Goal: Task Accomplishment & Management: Manage account settings

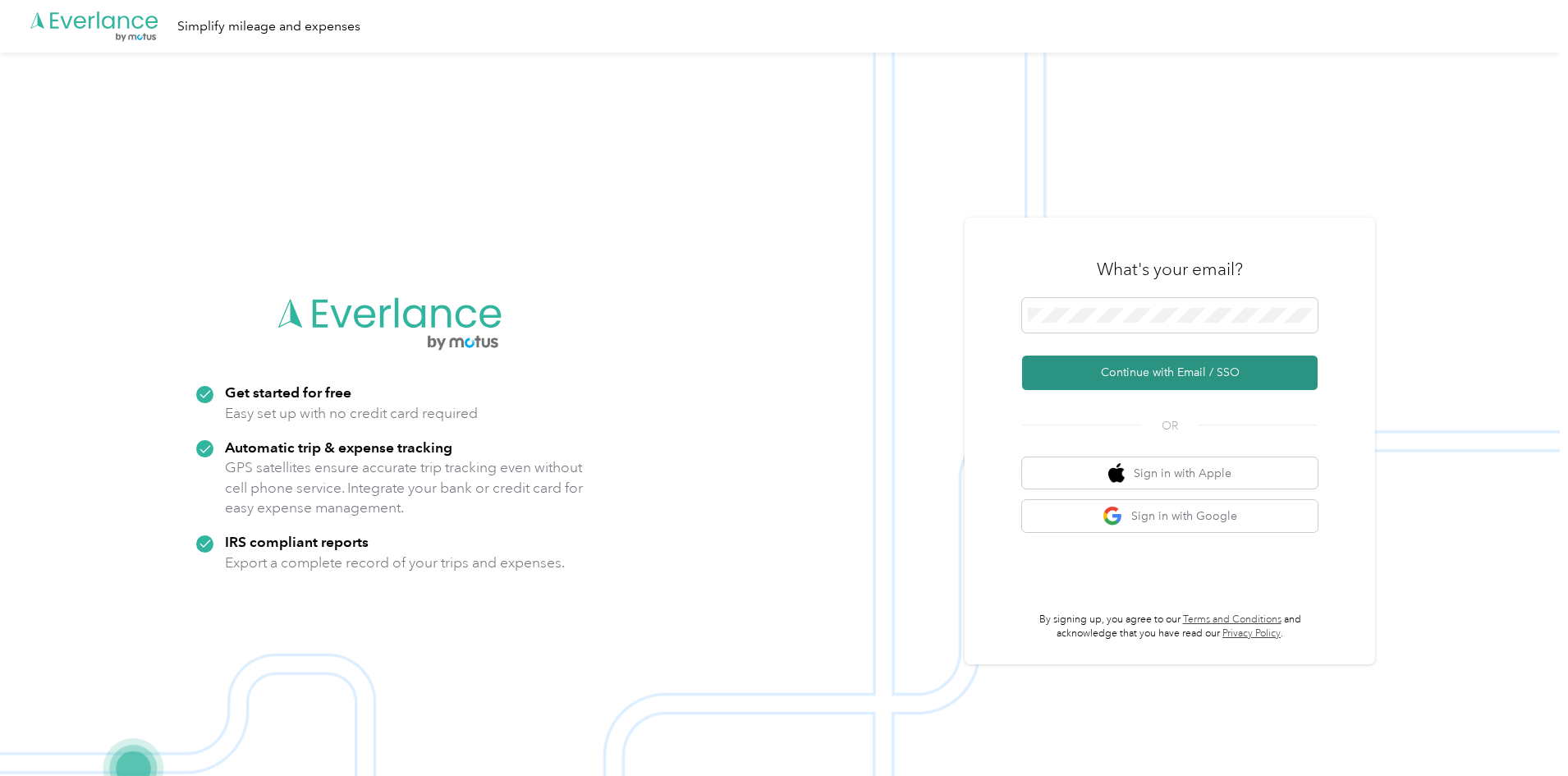
click at [1213, 374] on button "Continue with Email / SSO" at bounding box center [1170, 372] width 295 height 34
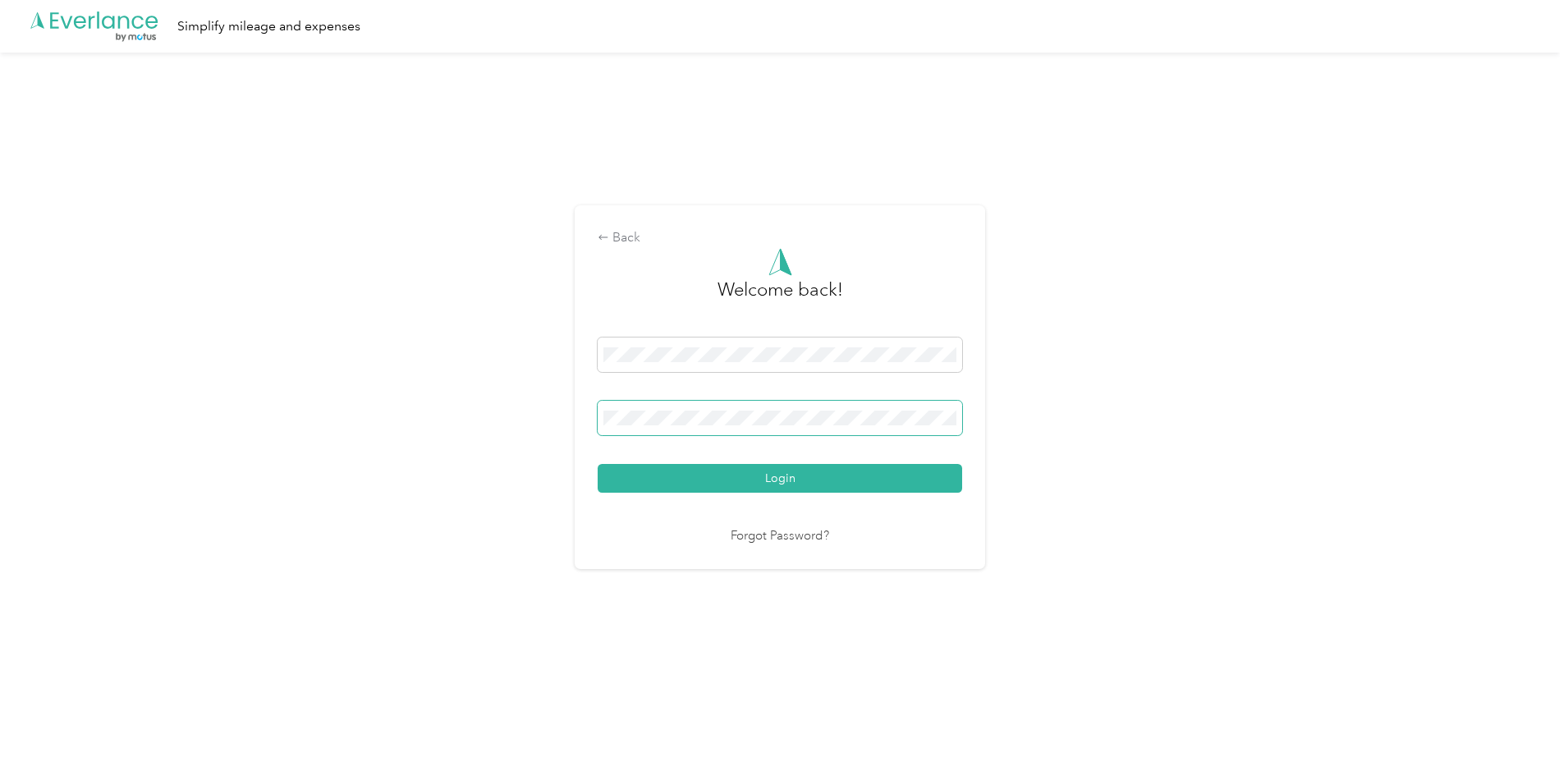
click at [598, 464] on button "Login" at bounding box center [780, 478] width 364 height 29
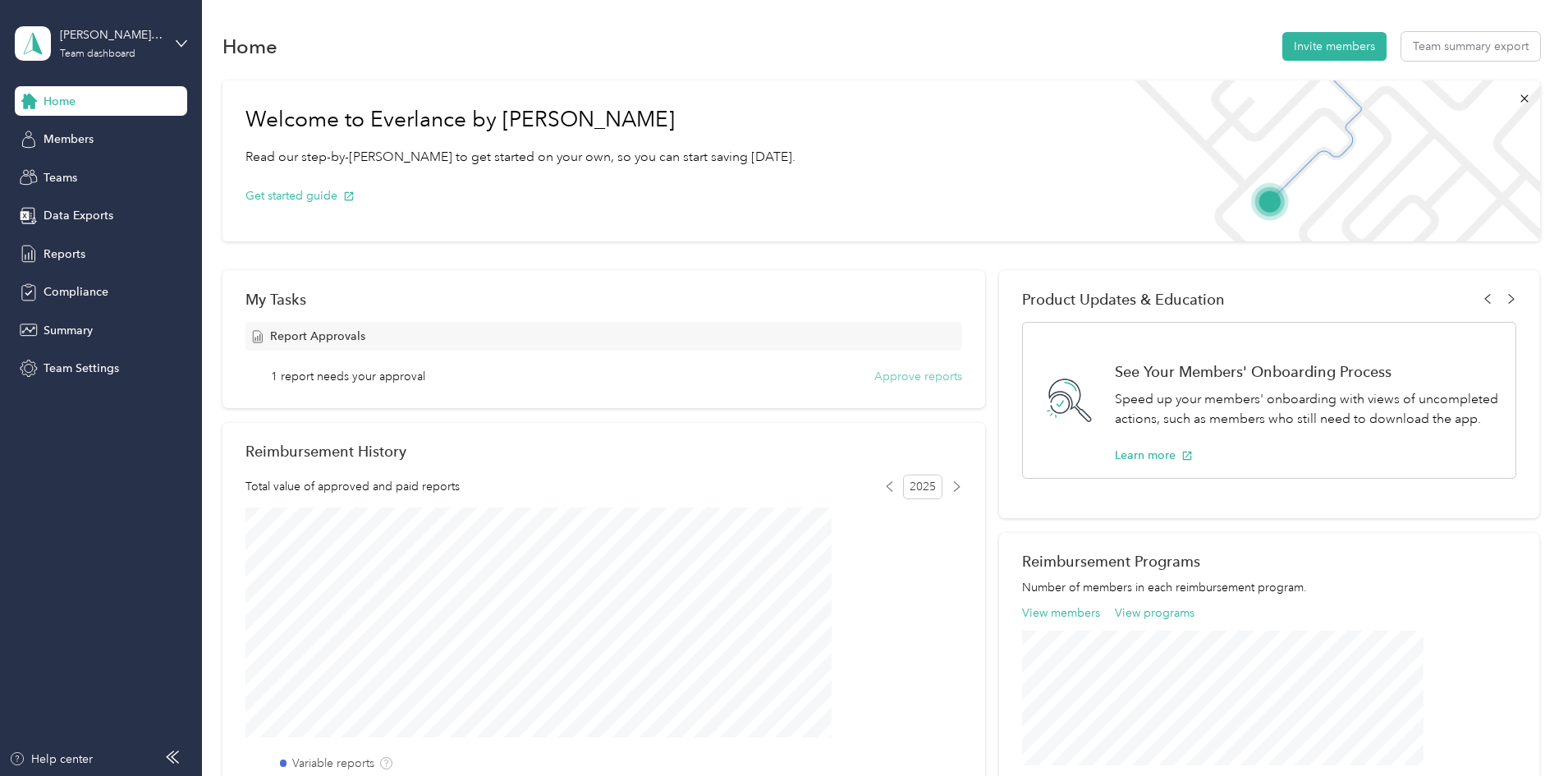
click at [890, 375] on button "Approve reports" at bounding box center [918, 377] width 88 height 18
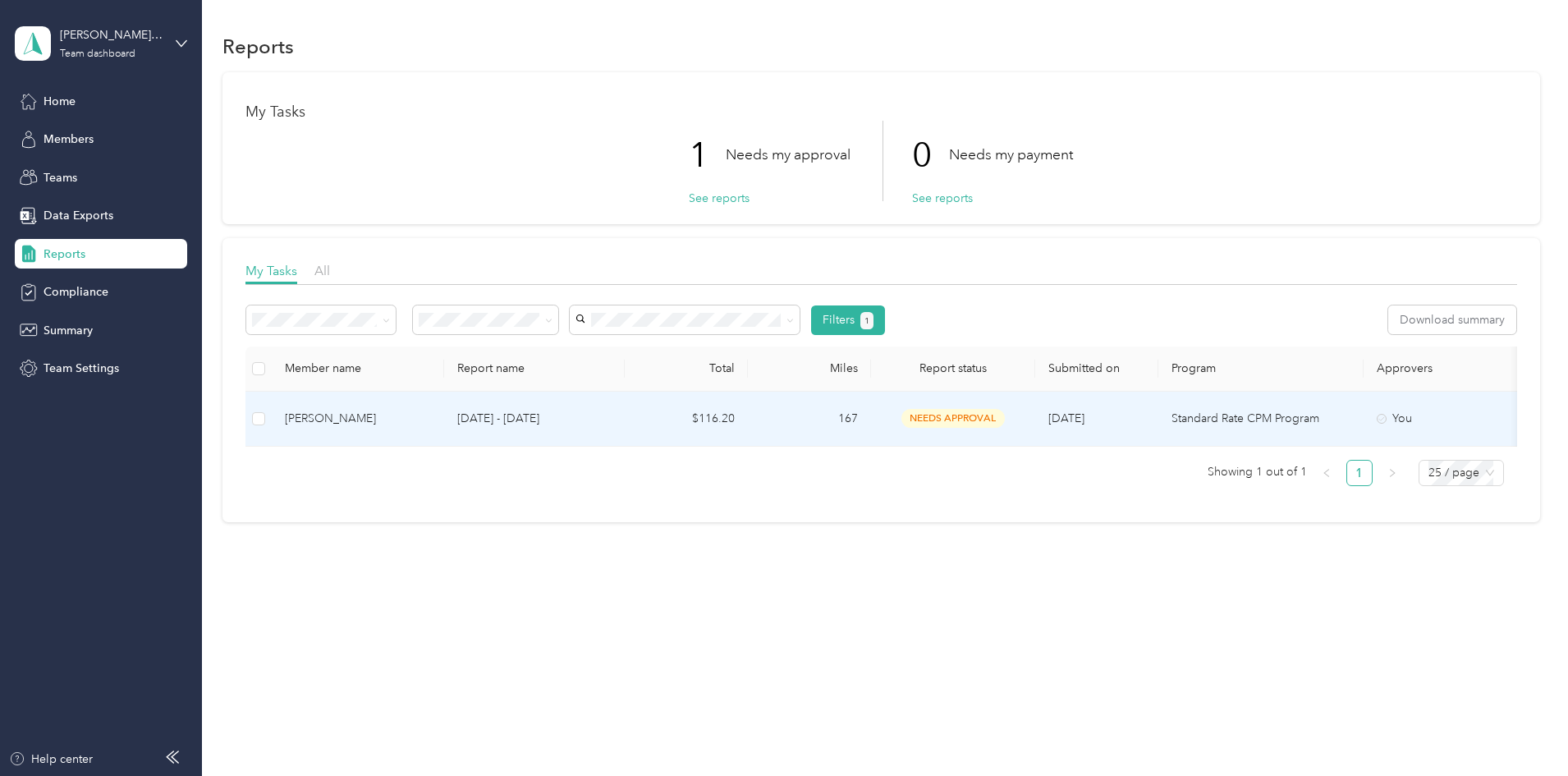
click at [1006, 415] on span "needs approval" at bounding box center [952, 418] width 103 height 19
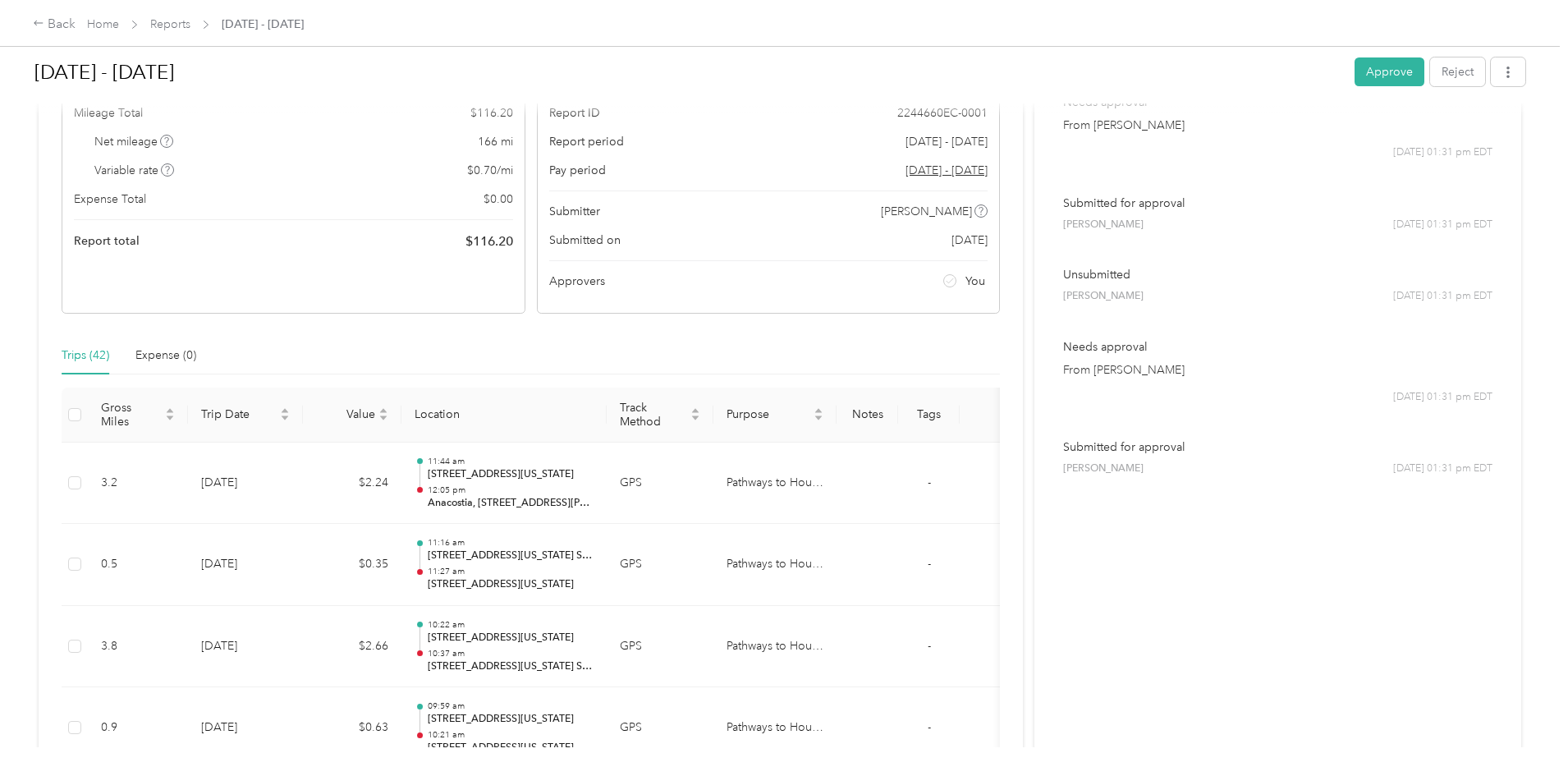
scroll to position [127, 0]
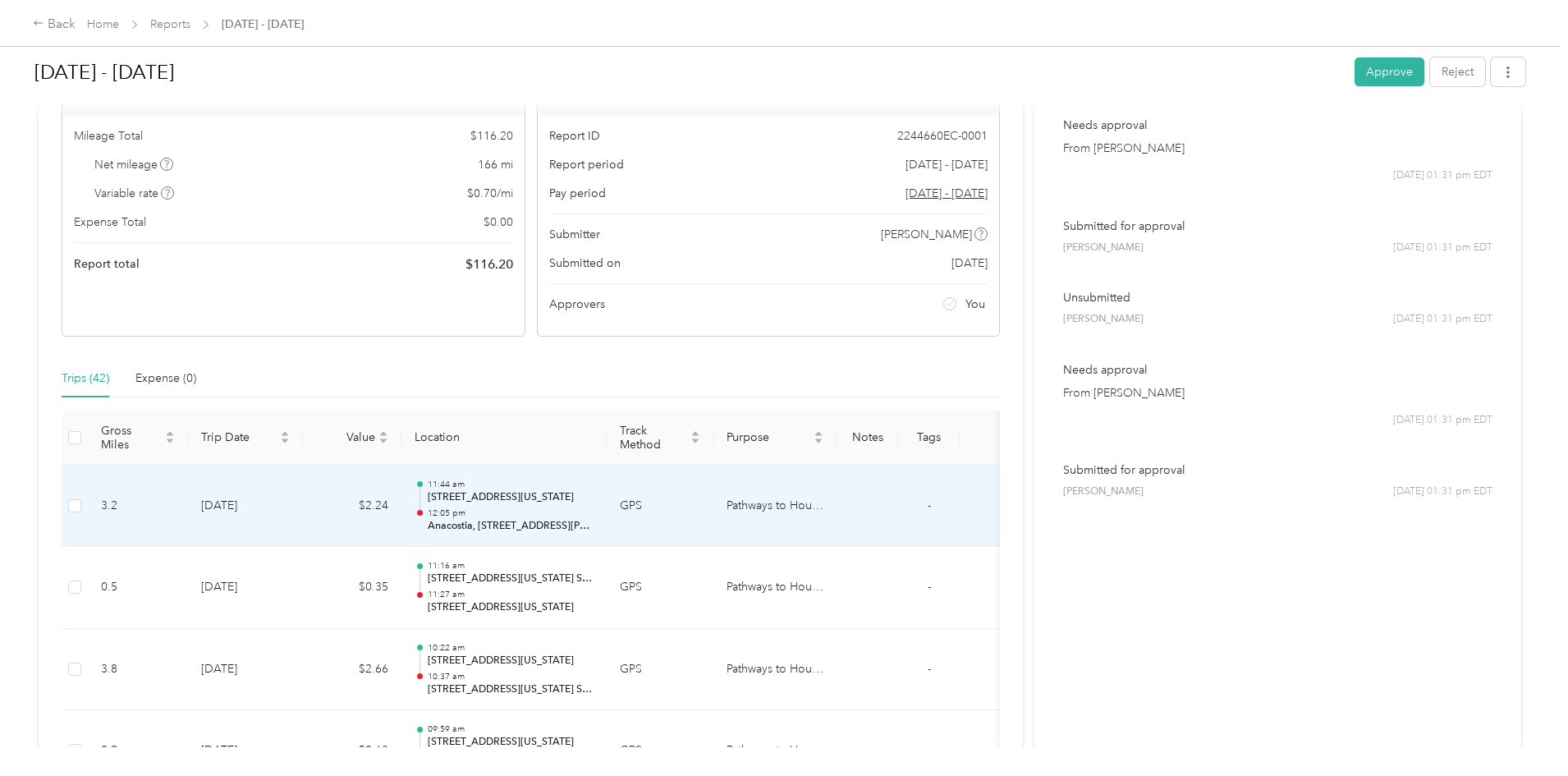
click at [594, 504] on p "1405 29th St SE, Washington, DC 20020, USA" at bounding box center [510, 497] width 165 height 15
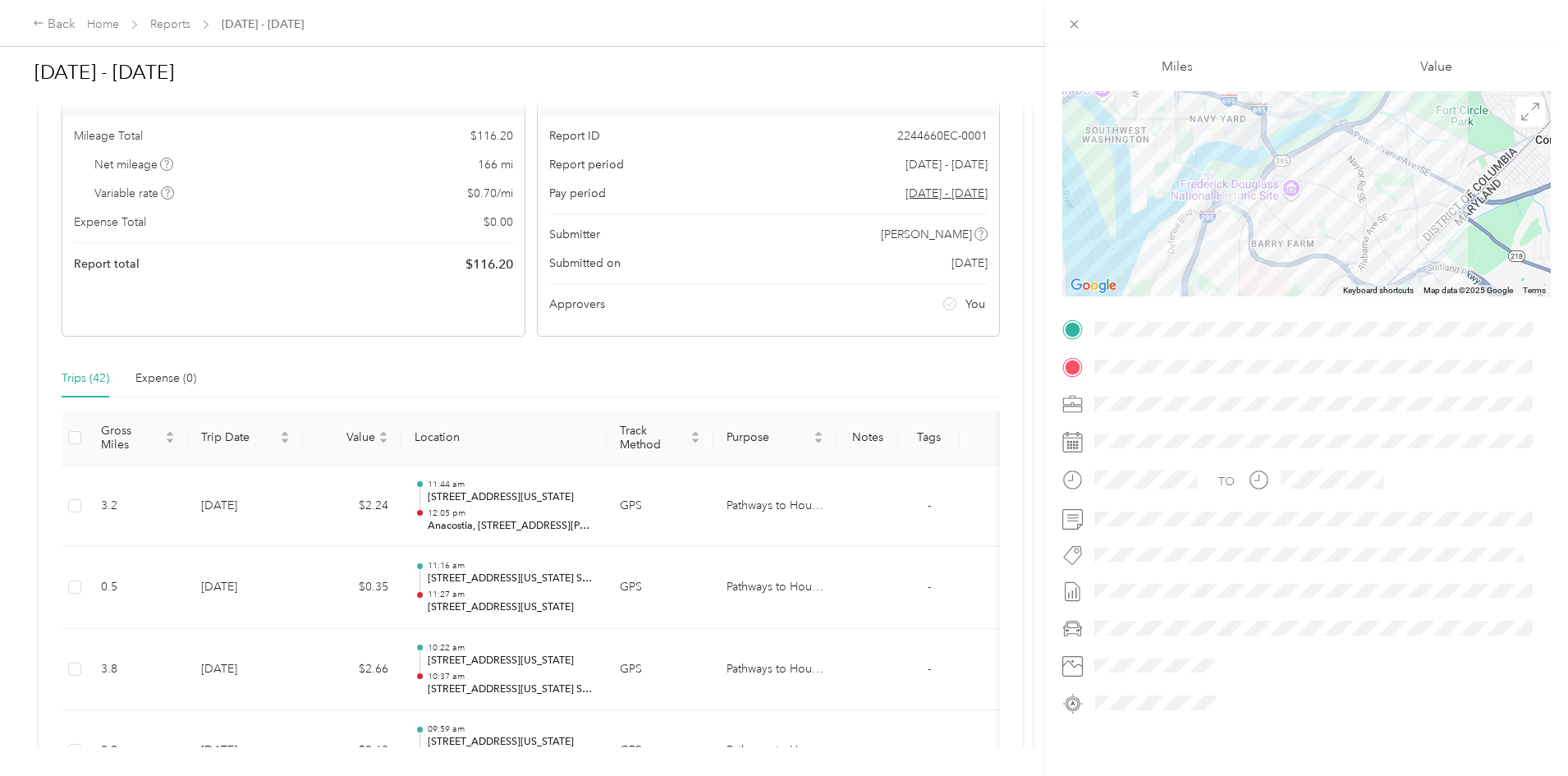
scroll to position [83, 0]
click at [478, 663] on div "Trip details This trip cannot be edited because it is either under review, appr…" at bounding box center [784, 388] width 1568 height 776
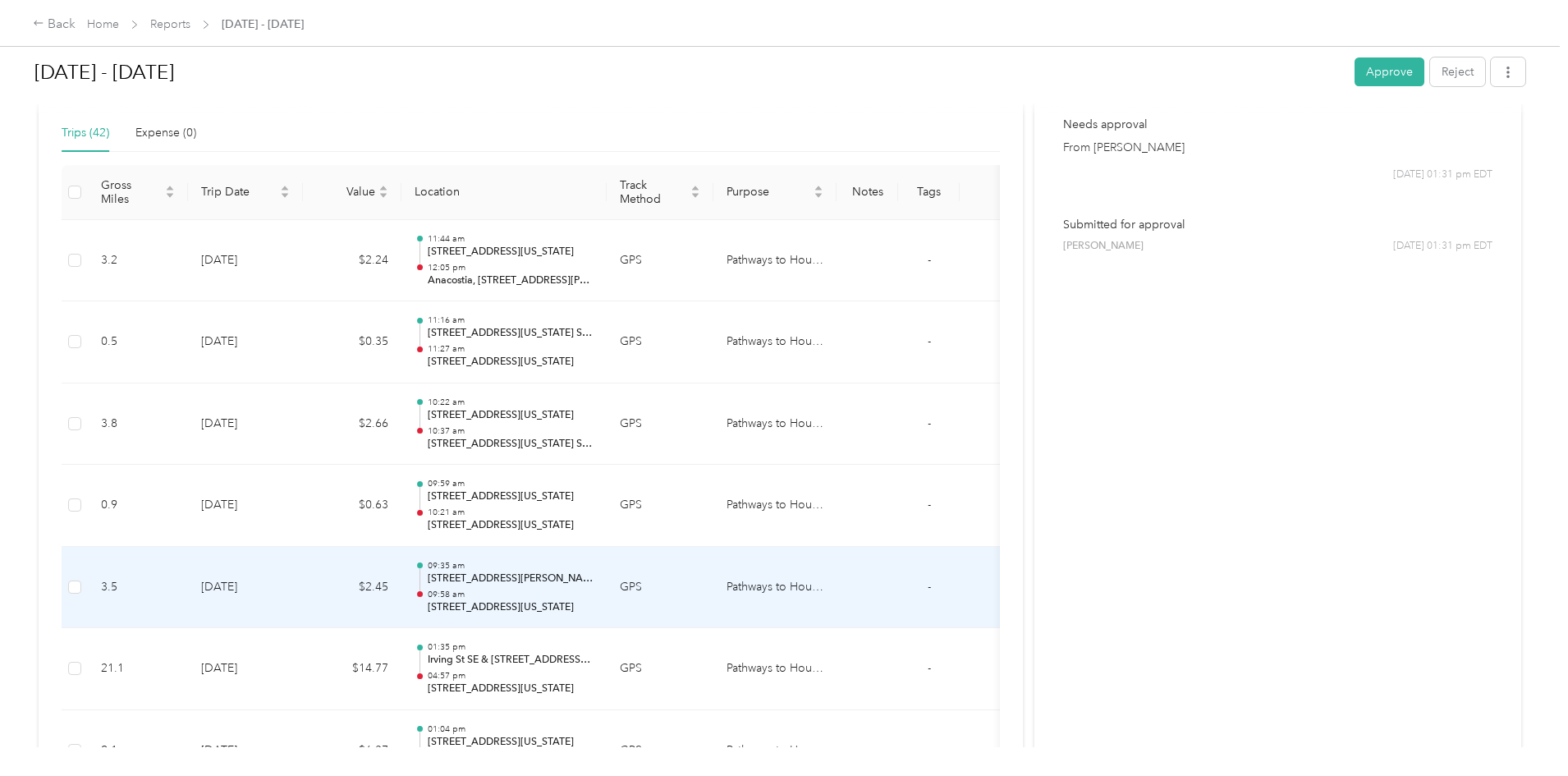
scroll to position [373, 0]
click at [594, 597] on p "09:58 am" at bounding box center [510, 594] width 165 height 12
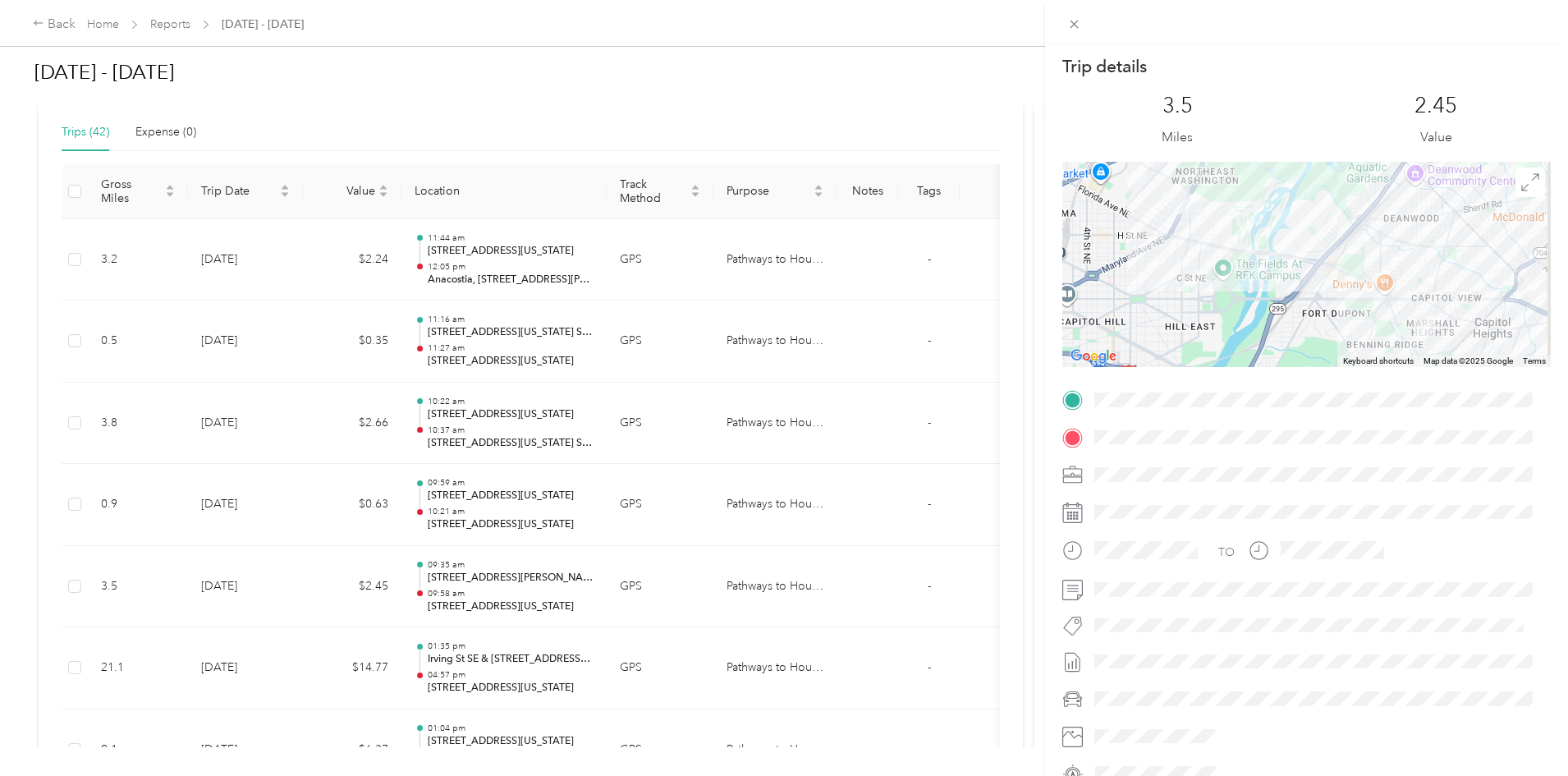
click at [666, 523] on div "Trip details This trip cannot be edited because it is either under review, appr…" at bounding box center [784, 388] width 1568 height 776
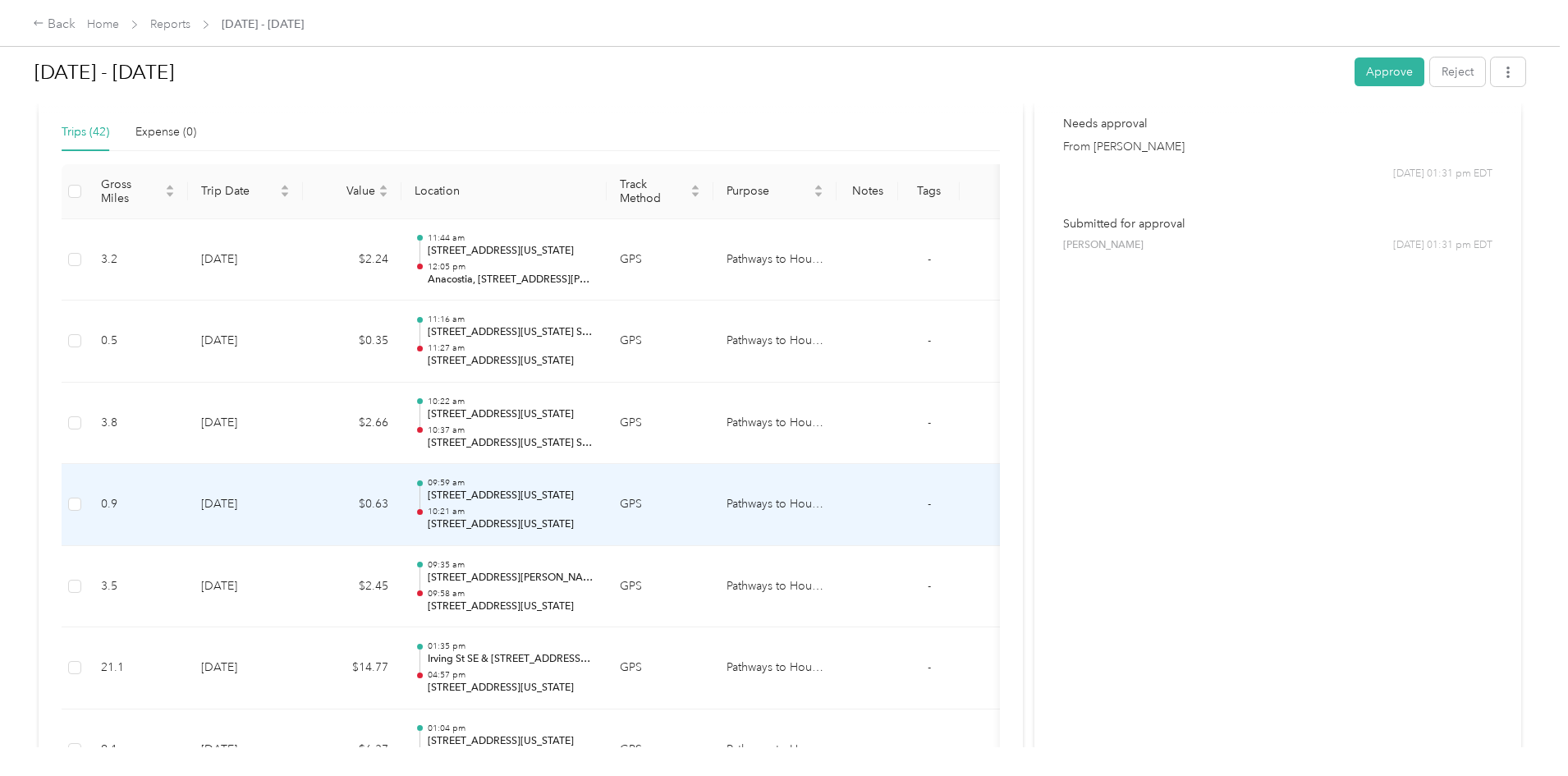
click at [594, 523] on p "857 51st St SE, Washington, DC 20019, USA" at bounding box center [510, 524] width 165 height 15
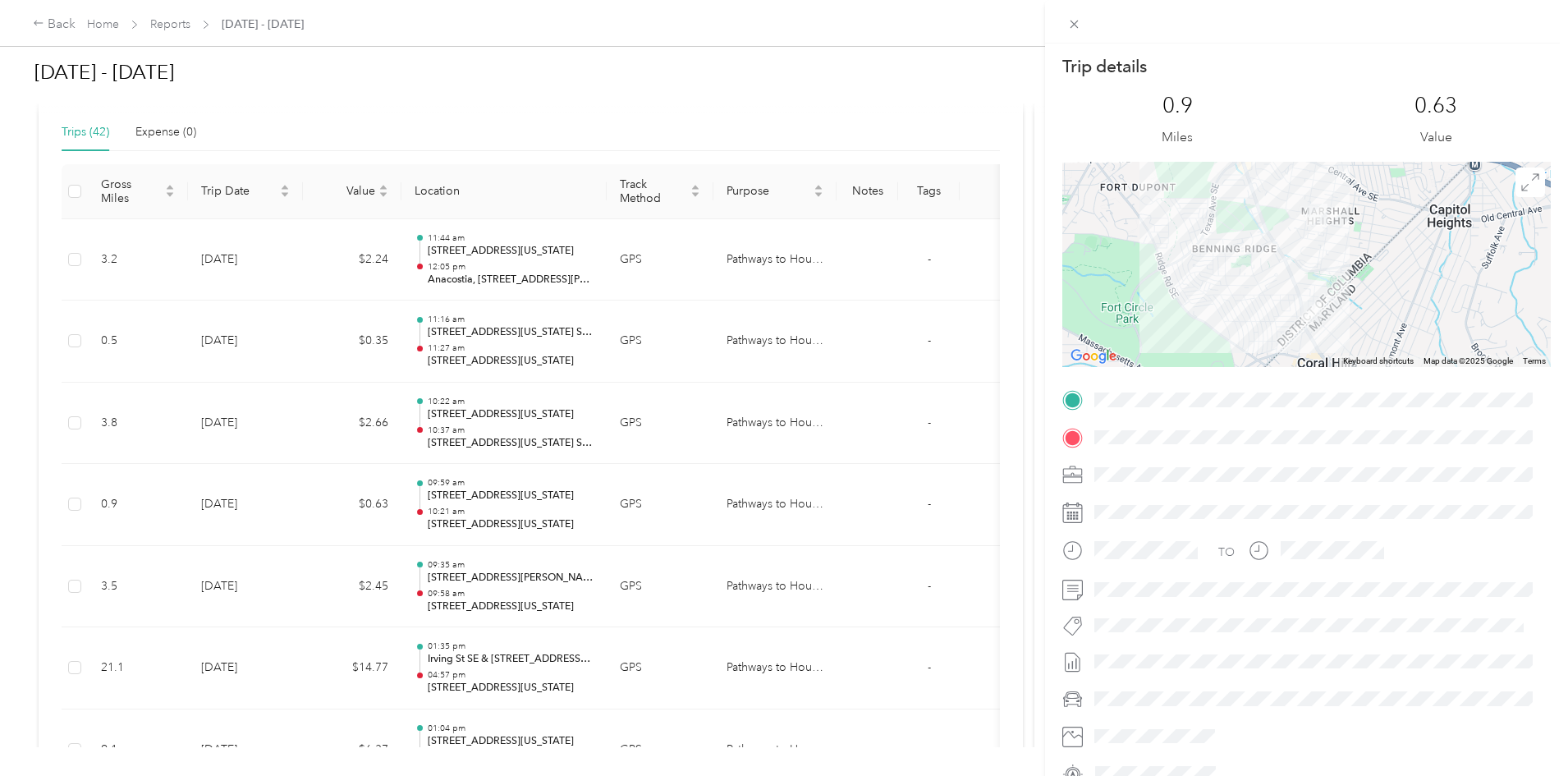
click at [665, 437] on div "Trip details This trip cannot be edited because it is either under review, appr…" at bounding box center [784, 388] width 1568 height 776
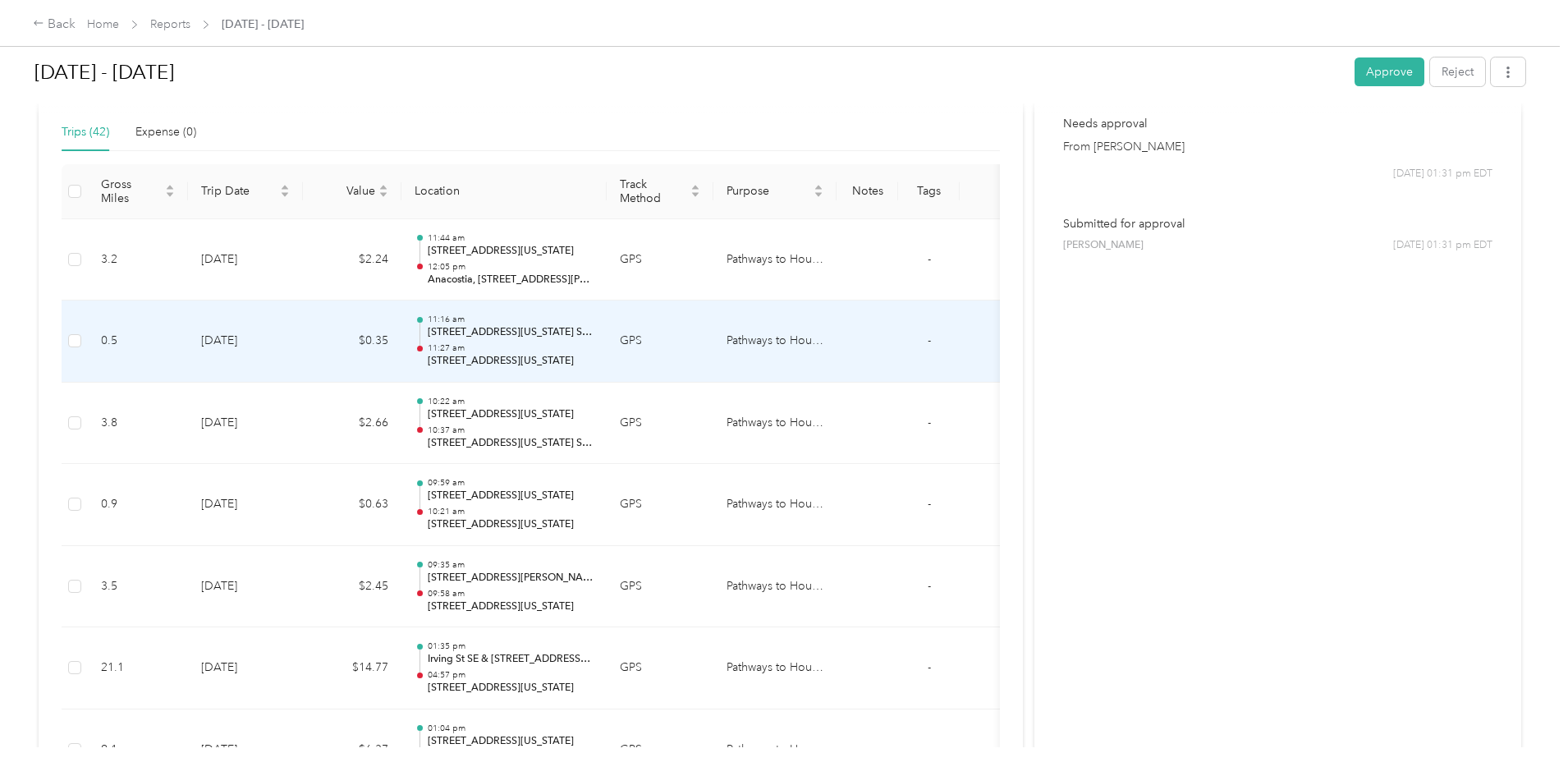
click at [594, 321] on p "11:16 am" at bounding box center [510, 319] width 165 height 12
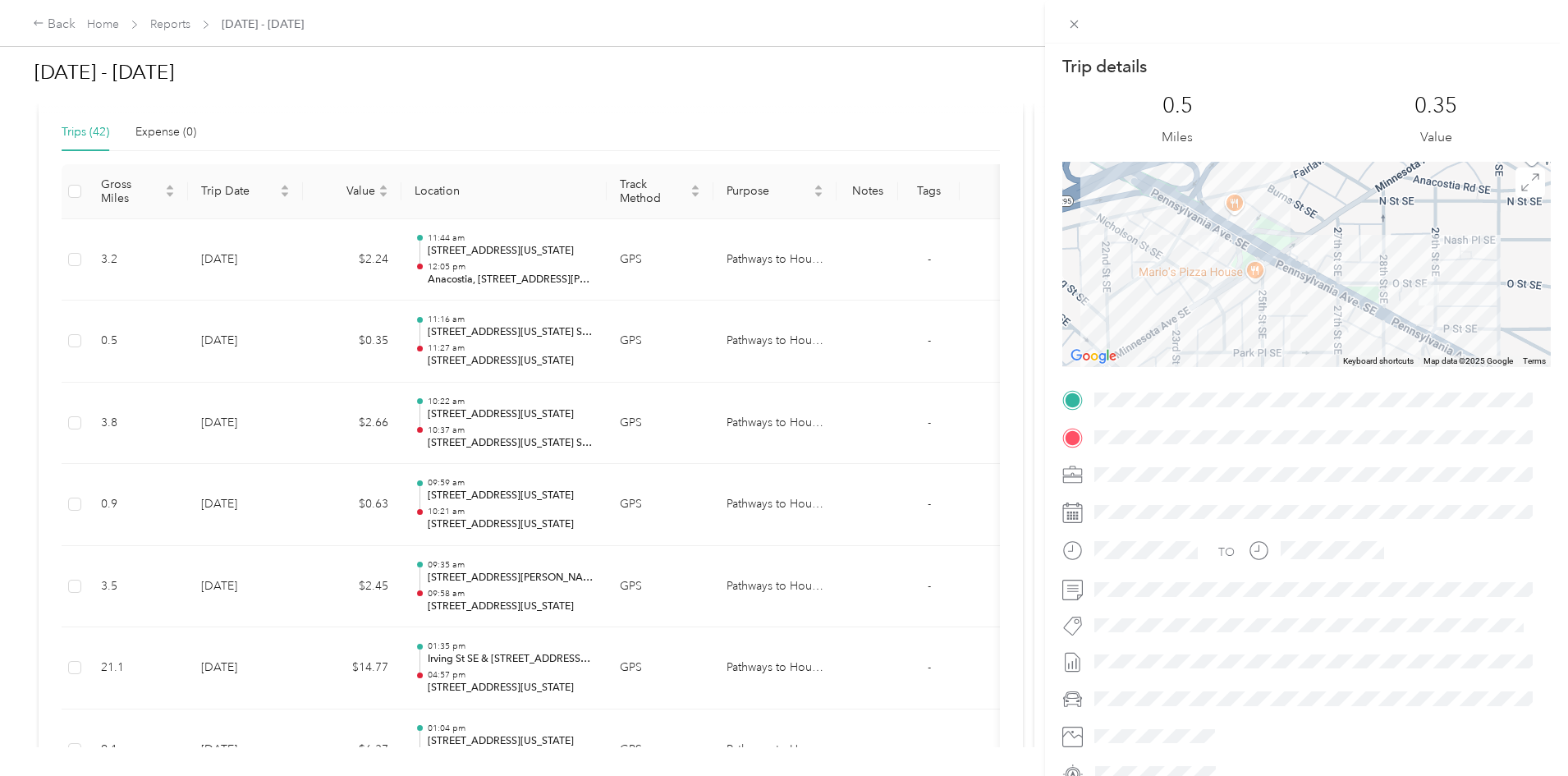
click at [649, 277] on div "Trip details This trip cannot be edited because it is either under review, appr…" at bounding box center [784, 388] width 1568 height 776
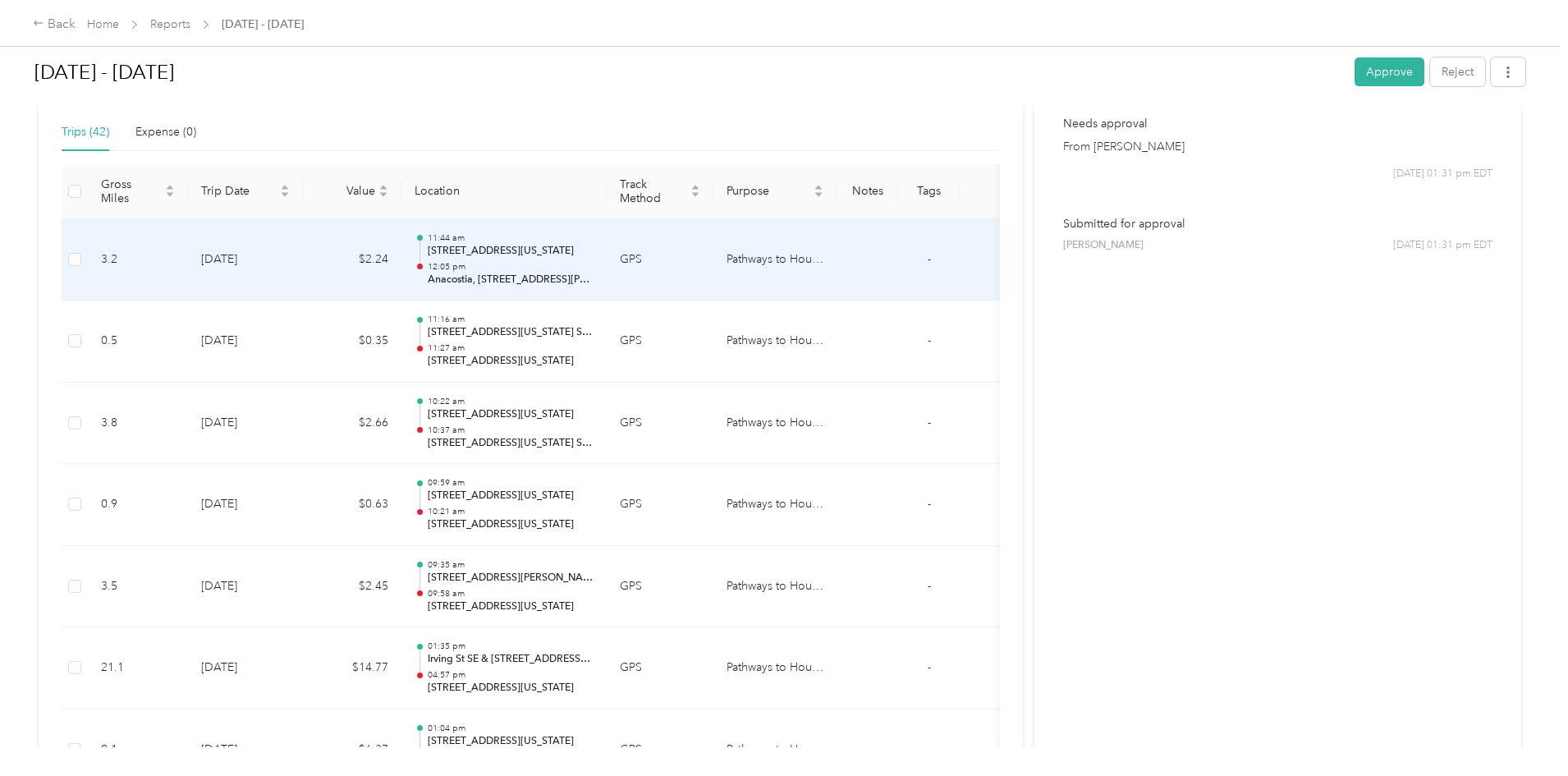
click at [583, 264] on p "12:05 pm" at bounding box center [510, 267] width 165 height 12
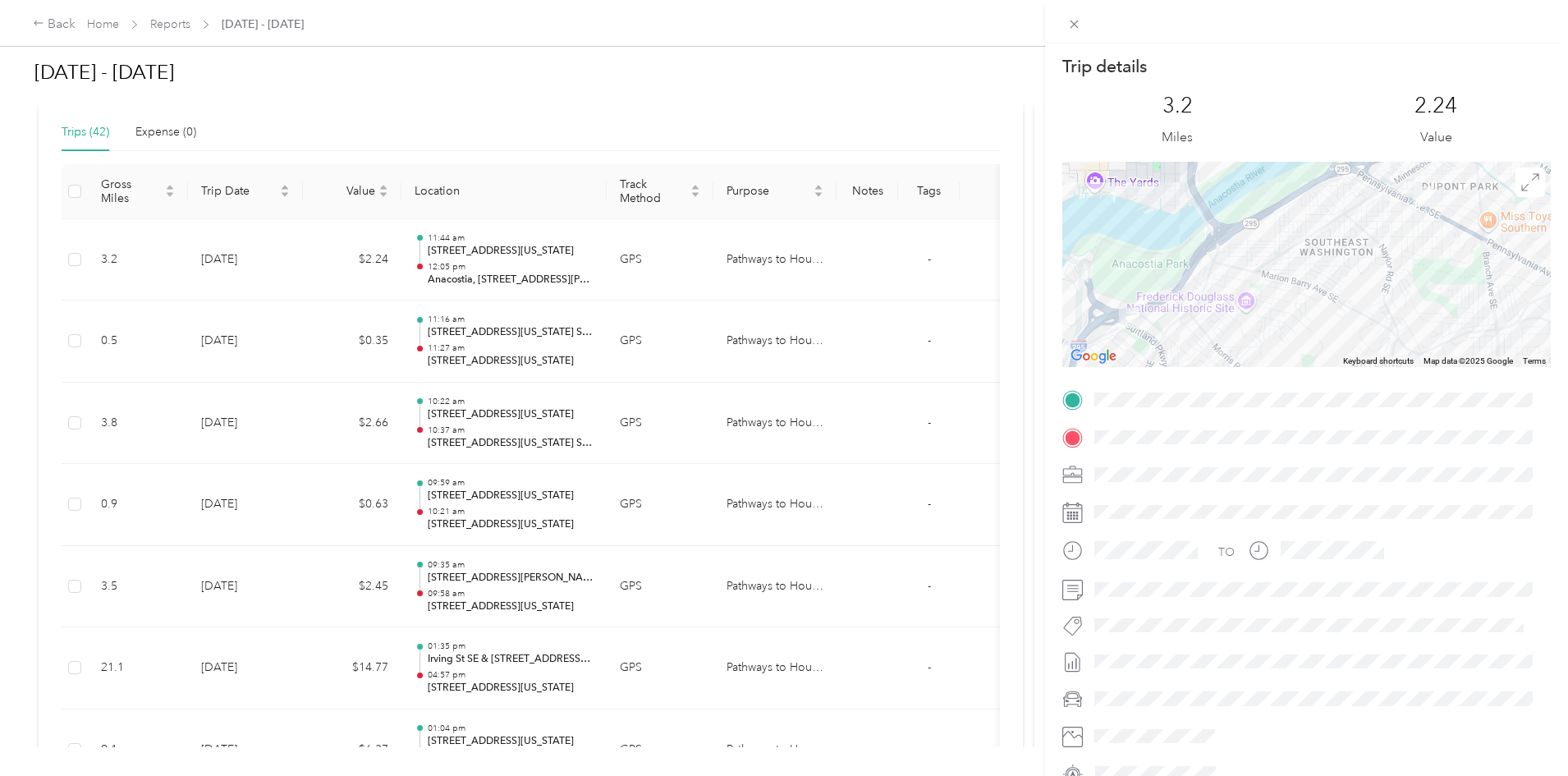
drag, startPoint x: 1316, startPoint y: 223, endPoint x: 1271, endPoint y: 335, distance: 120.7
click at [1271, 335] on div at bounding box center [1307, 264] width 489 height 205
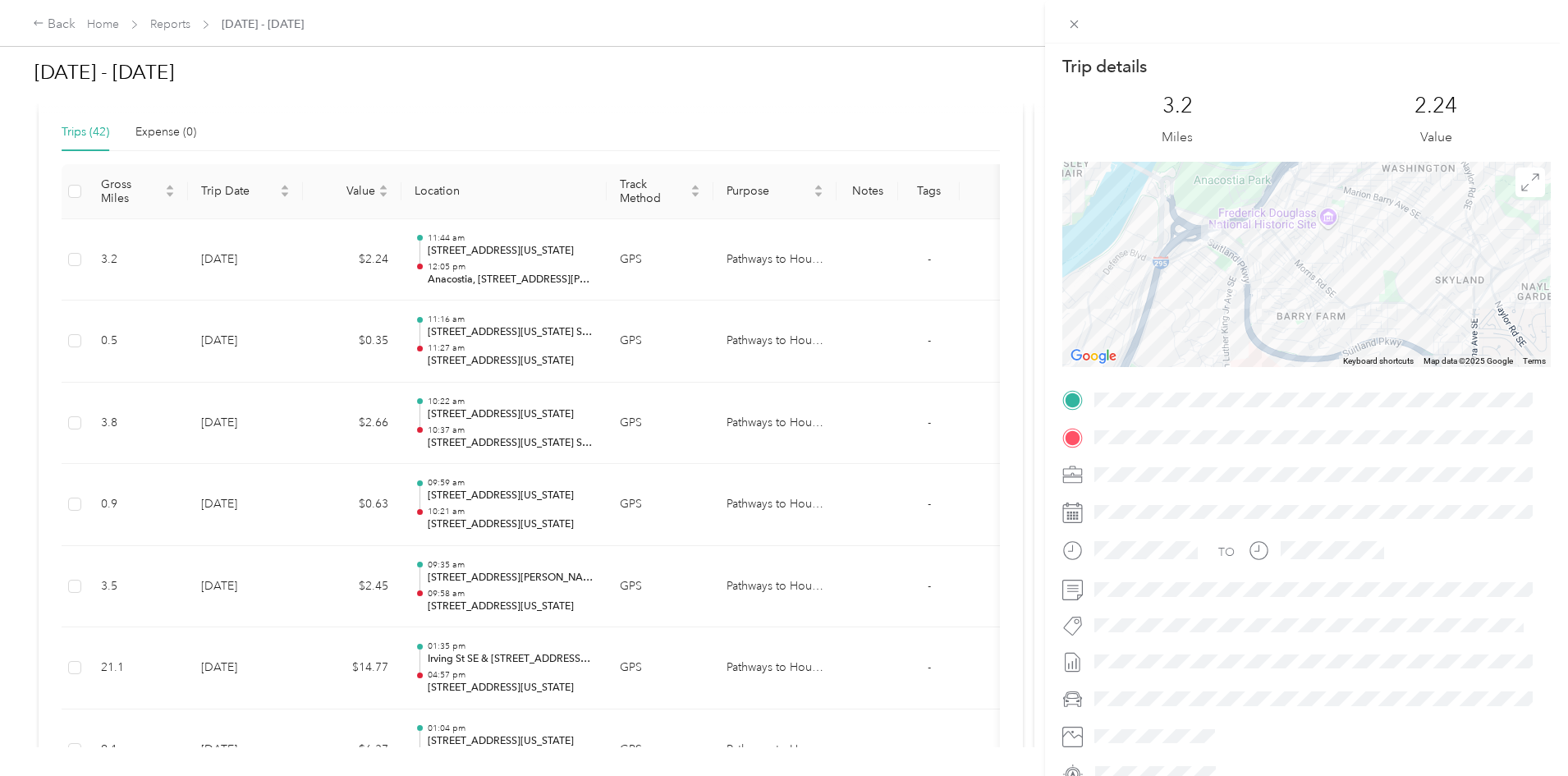
drag, startPoint x: 1304, startPoint y: 307, endPoint x: 1386, endPoint y: 224, distance: 116.7
click at [1386, 223] on div at bounding box center [1307, 264] width 489 height 205
click at [180, 26] on div "Trip details This trip cannot be edited because it is either under review, appr…" at bounding box center [784, 388] width 1568 height 776
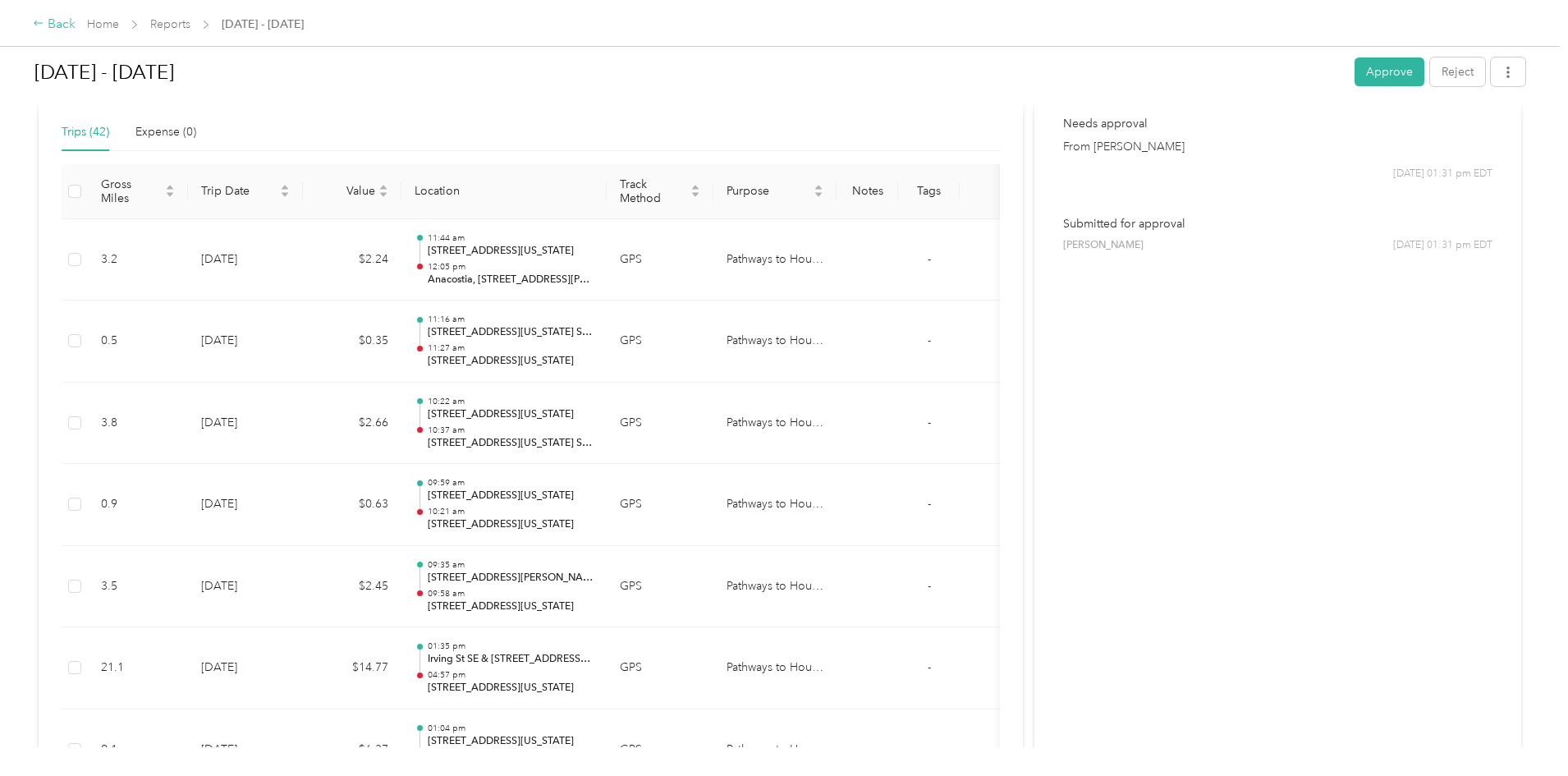
click at [76, 28] on div "Back" at bounding box center [53, 25] width 42 height 20
